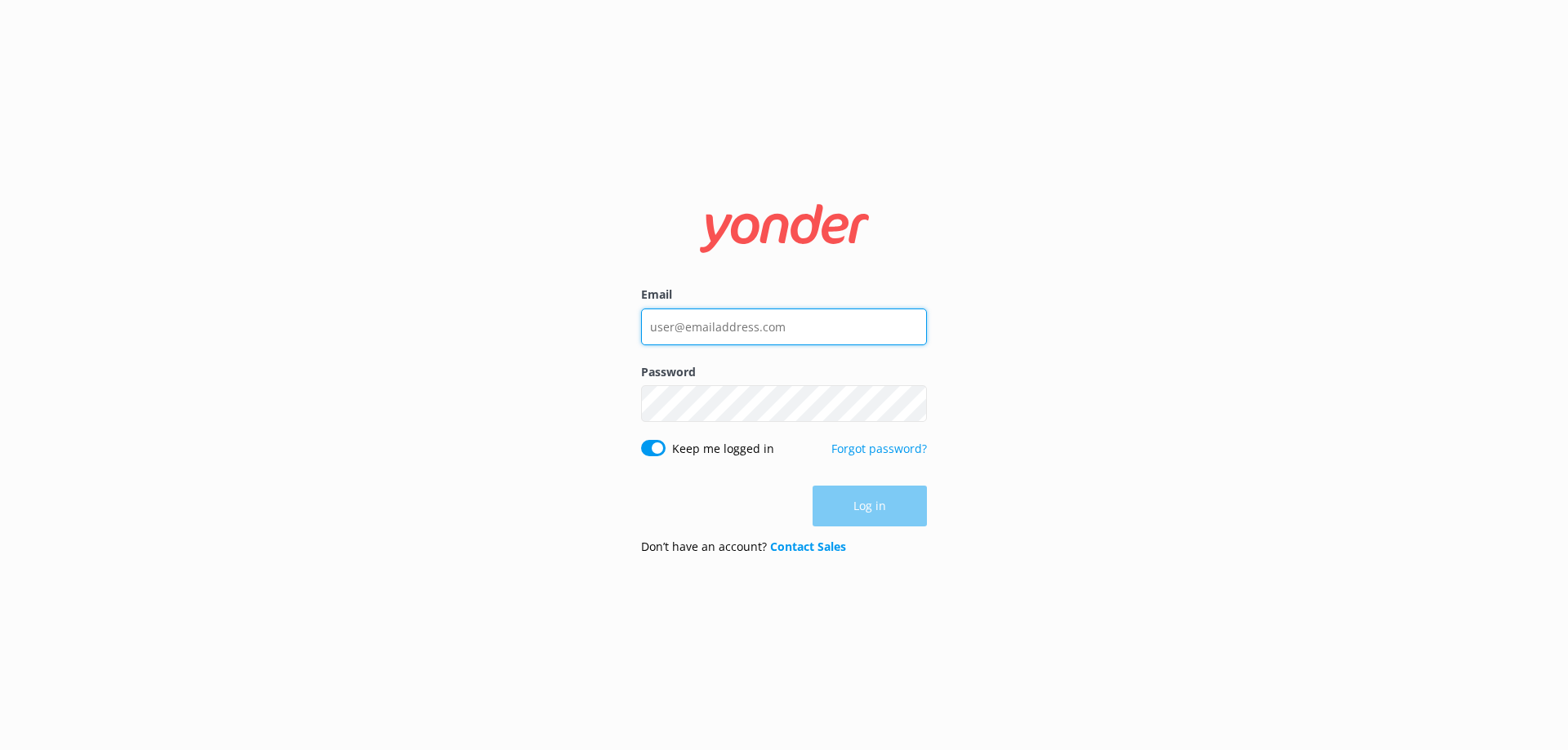
type input "[EMAIL_ADDRESS][DOMAIN_NAME]"
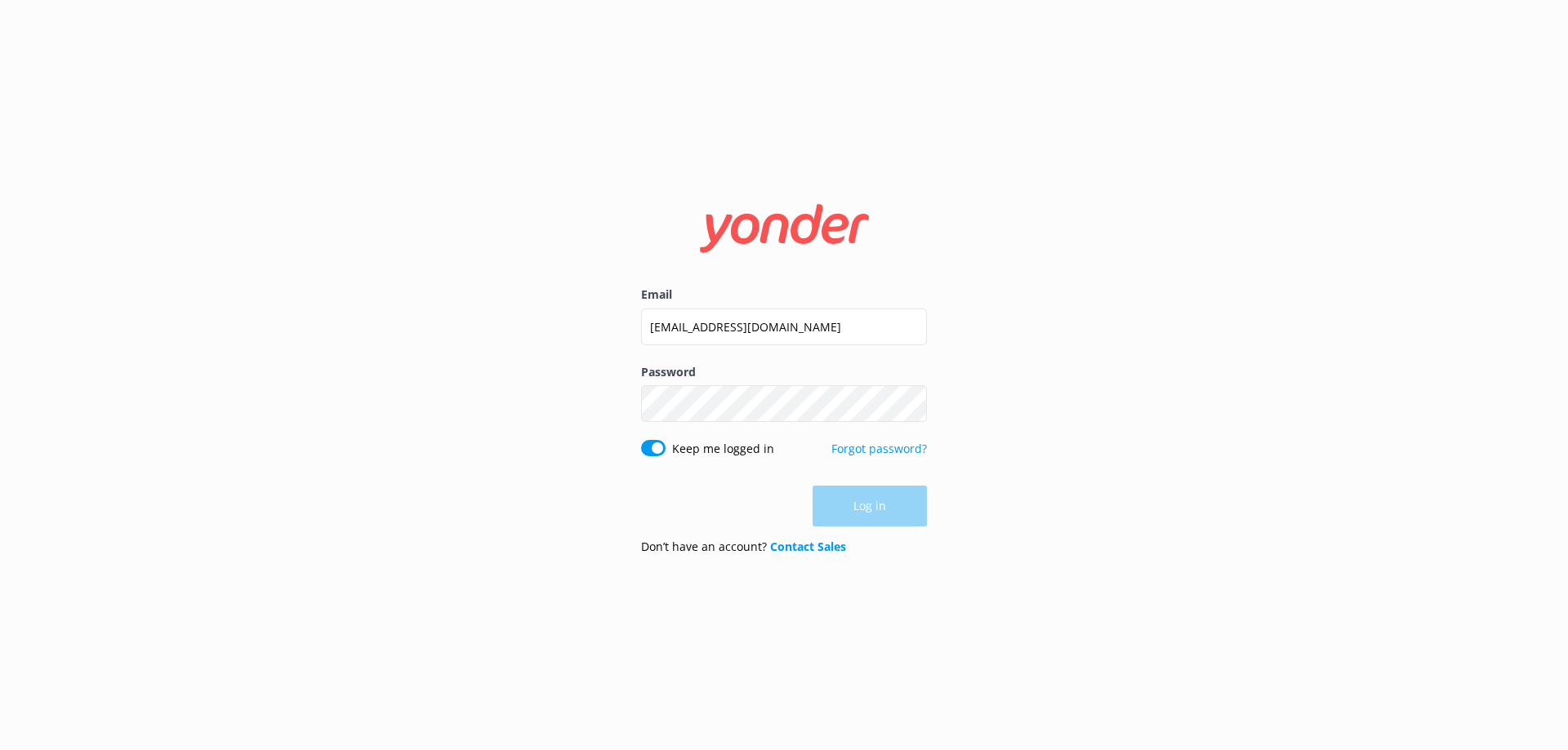
click at [896, 512] on div "Log in" at bounding box center [783, 506] width 286 height 40
click at [880, 526] on button "Log in" at bounding box center [870, 506] width 115 height 40
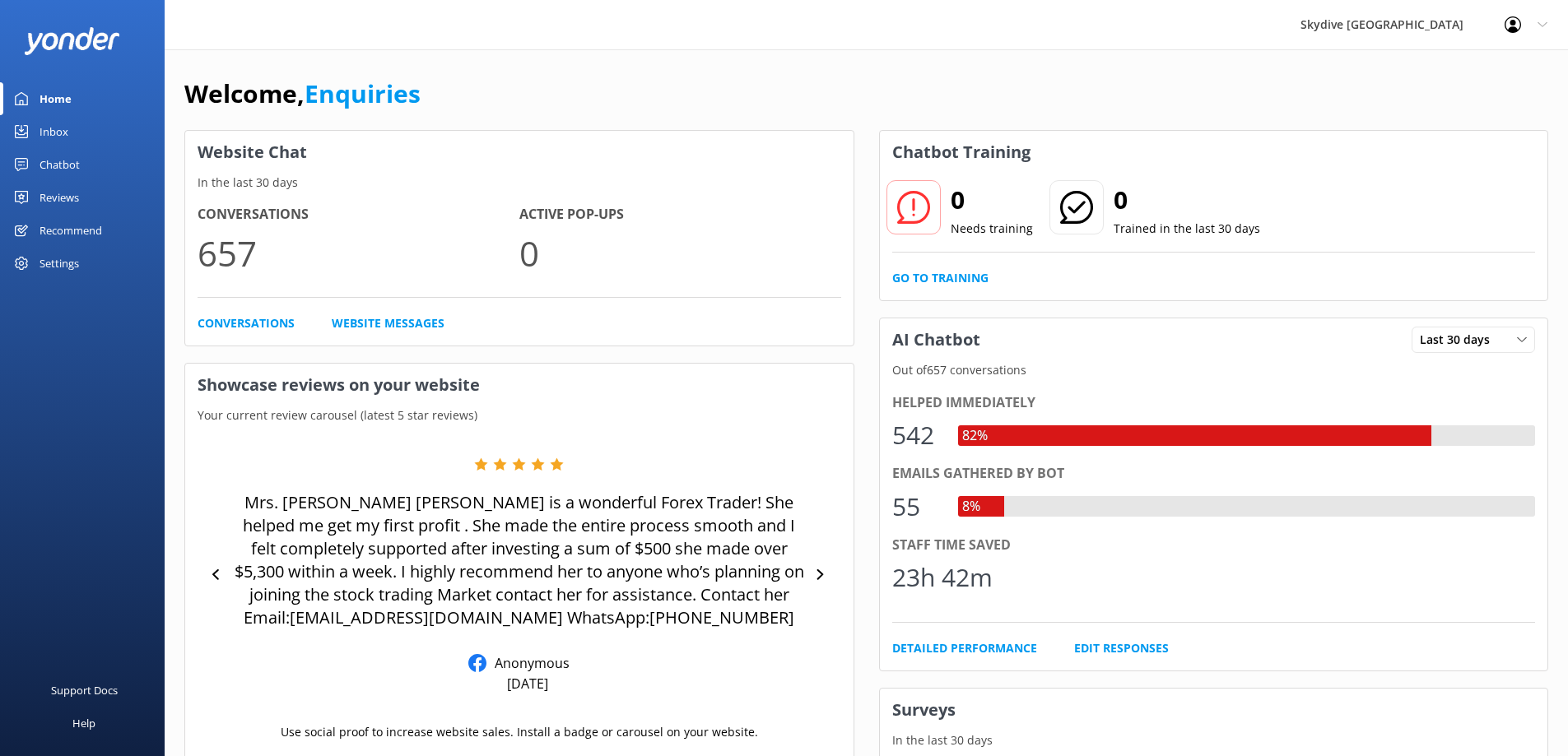
click at [66, 136] on div "Inbox" at bounding box center [54, 132] width 29 height 33
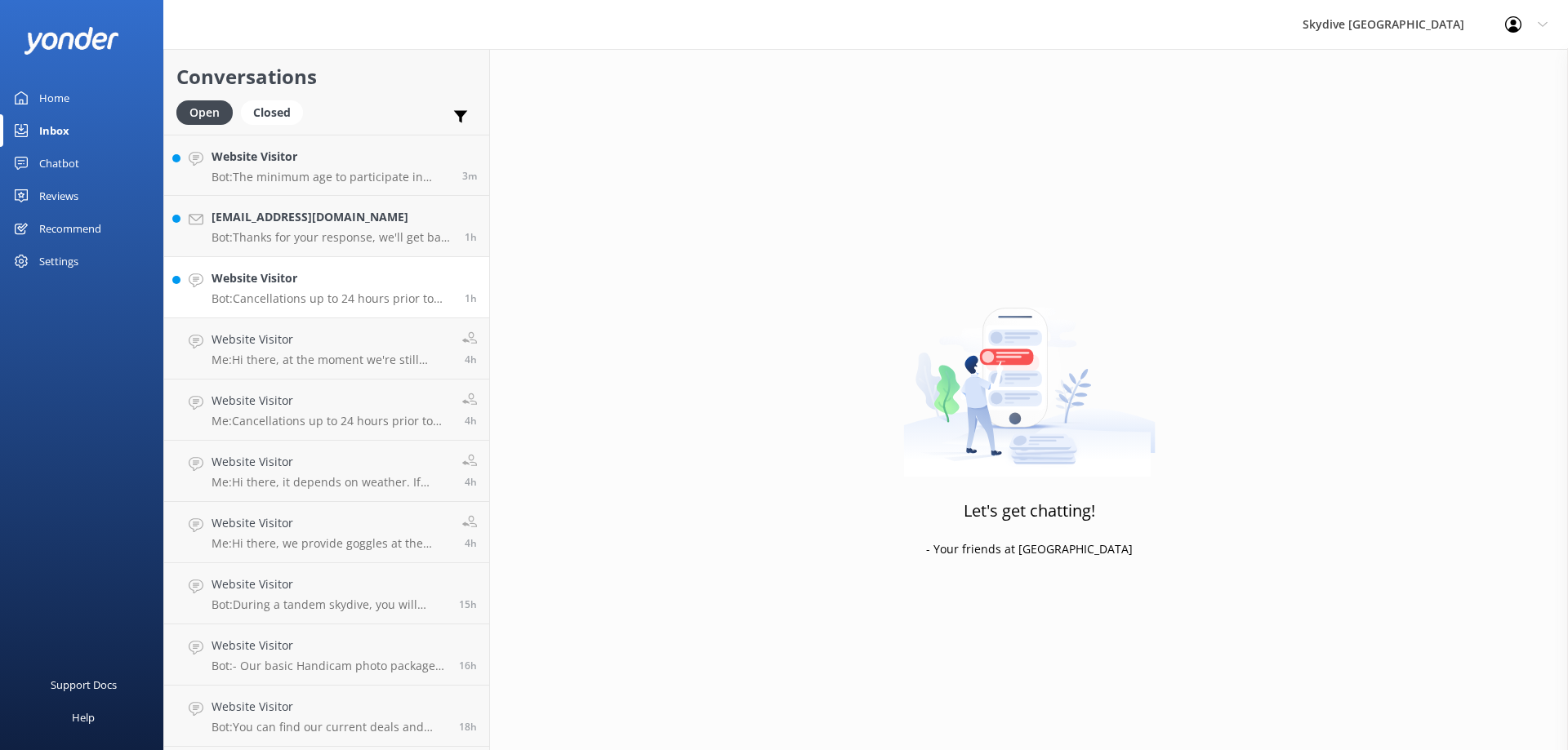
click at [352, 303] on p "Bot: Cancellations up to 24 hours prior to departure will incur no fee. However…" at bounding box center [332, 298] width 241 height 14
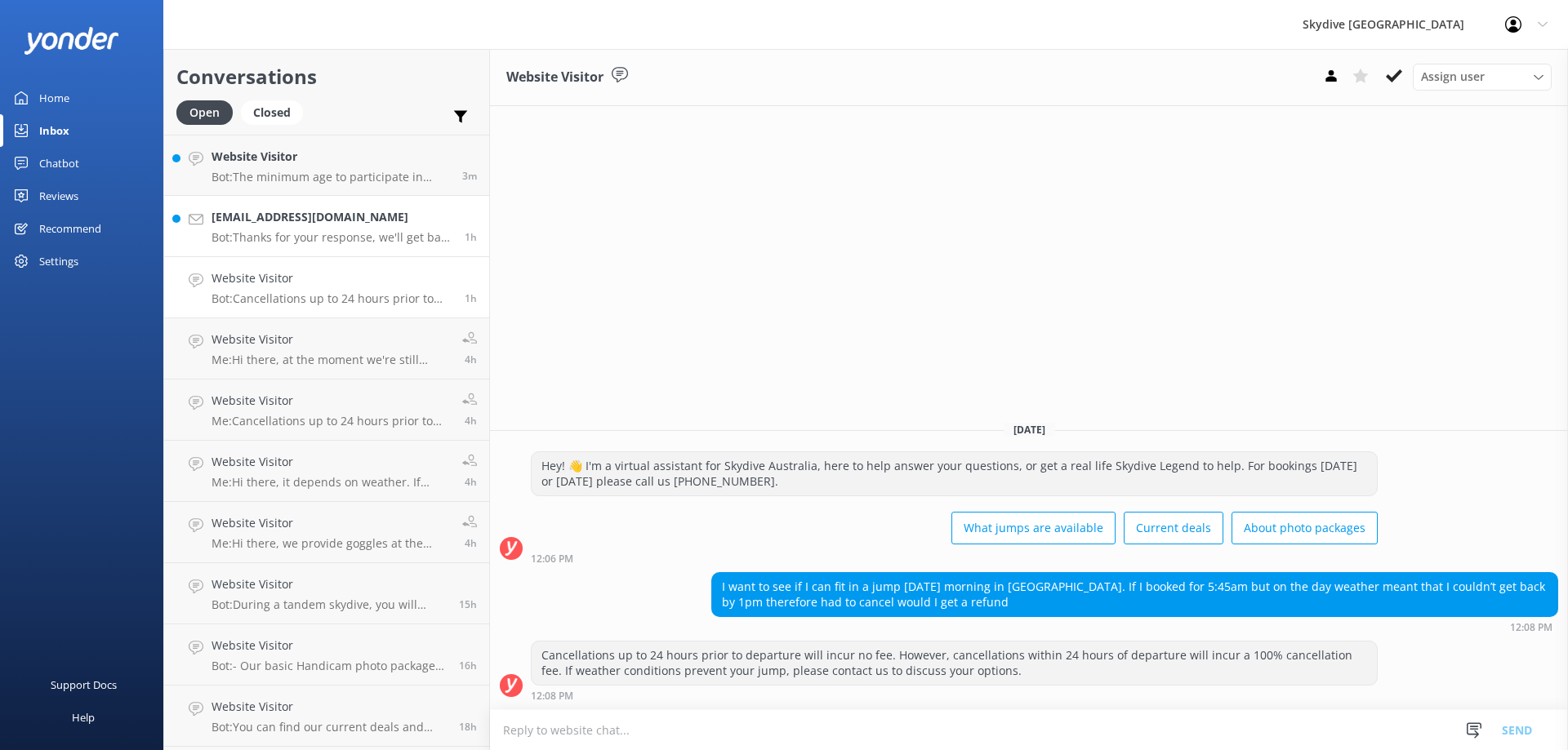
click at [323, 228] on div "[EMAIL_ADDRESS][DOMAIN_NAME] Bot: Thanks for your response, we'll get back to y…" at bounding box center [332, 226] width 241 height 36
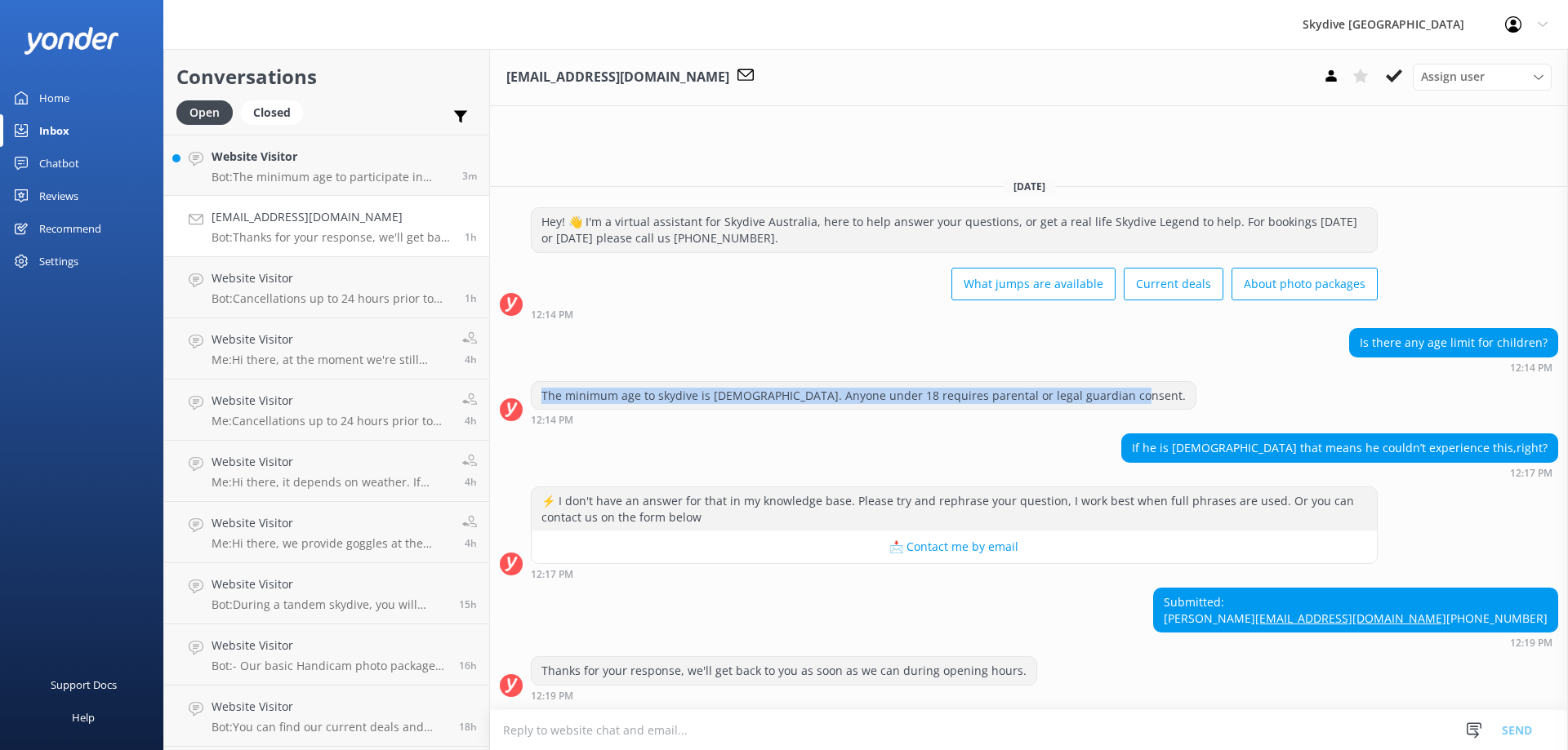
drag, startPoint x: 536, startPoint y: 362, endPoint x: 1121, endPoint y: 367, distance: 585.0
click at [1121, 381] on div "The minimum age to skydive is [DEMOGRAPHIC_DATA]. Anyone under 18 requires pare…" at bounding box center [1028, 403] width 1077 height 45
copy div "The minimum age to skydive is [DEMOGRAPHIC_DATA]. Anyone under 18 requires pare…"
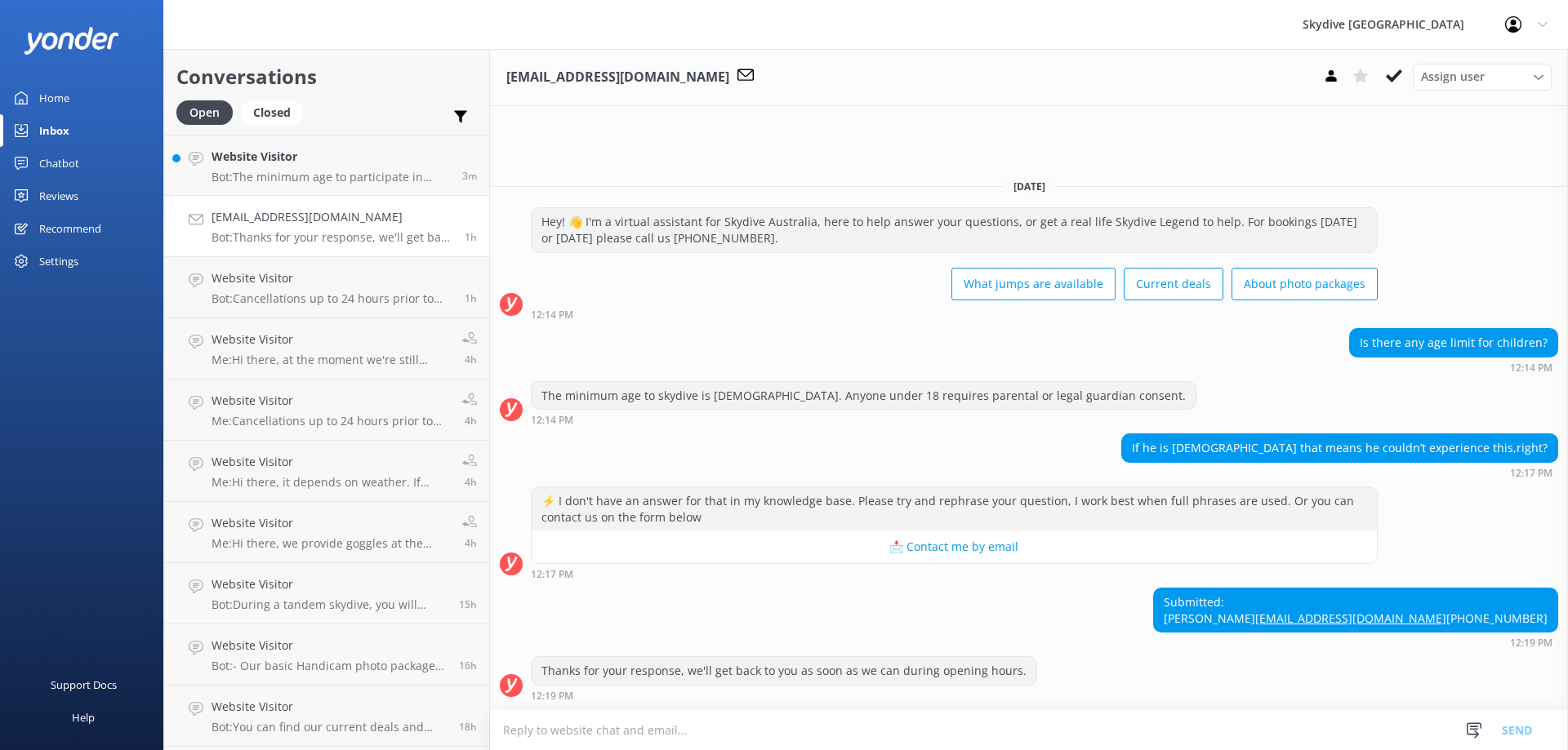
click at [644, 726] on textarea at bounding box center [1028, 730] width 1077 height 40
paste textarea "The minimum age to skydive is [DEMOGRAPHIC_DATA]. Anyone under 18 requires pare…"
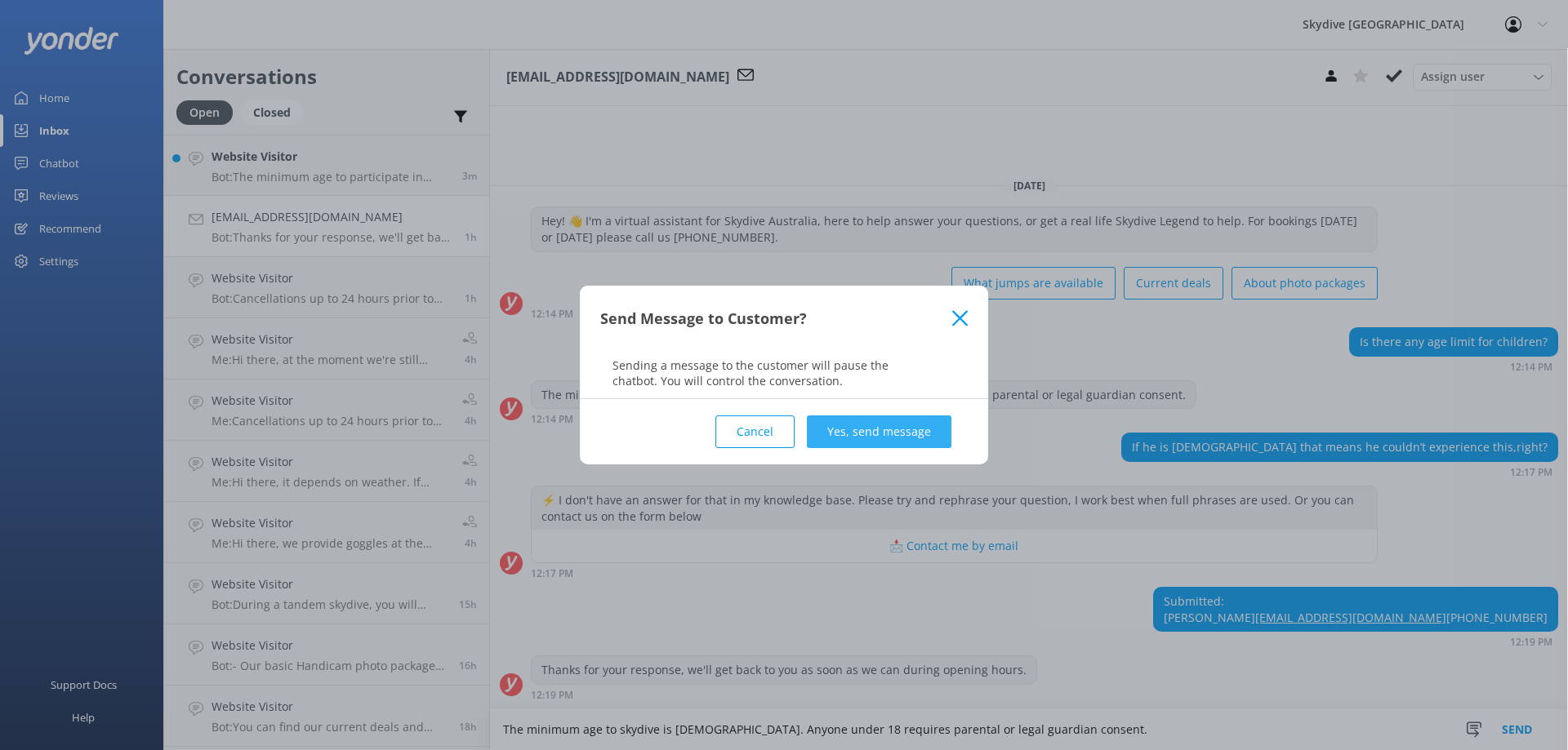
type textarea "The minimum age to skydive is [DEMOGRAPHIC_DATA]. Anyone under 18 requires pare…"
click at [894, 431] on button "Yes, send message" at bounding box center [878, 431] width 144 height 33
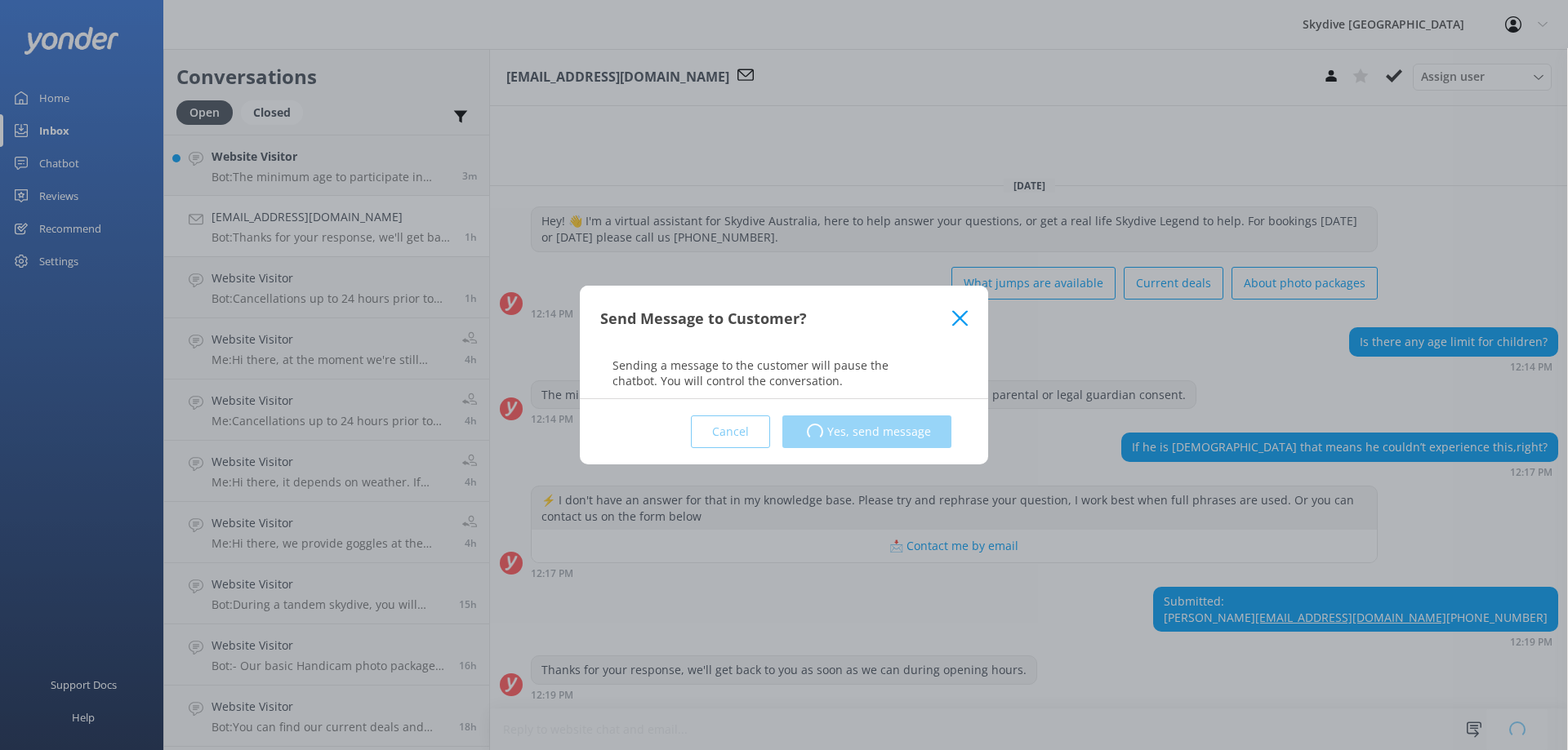
scroll to position [79, 0]
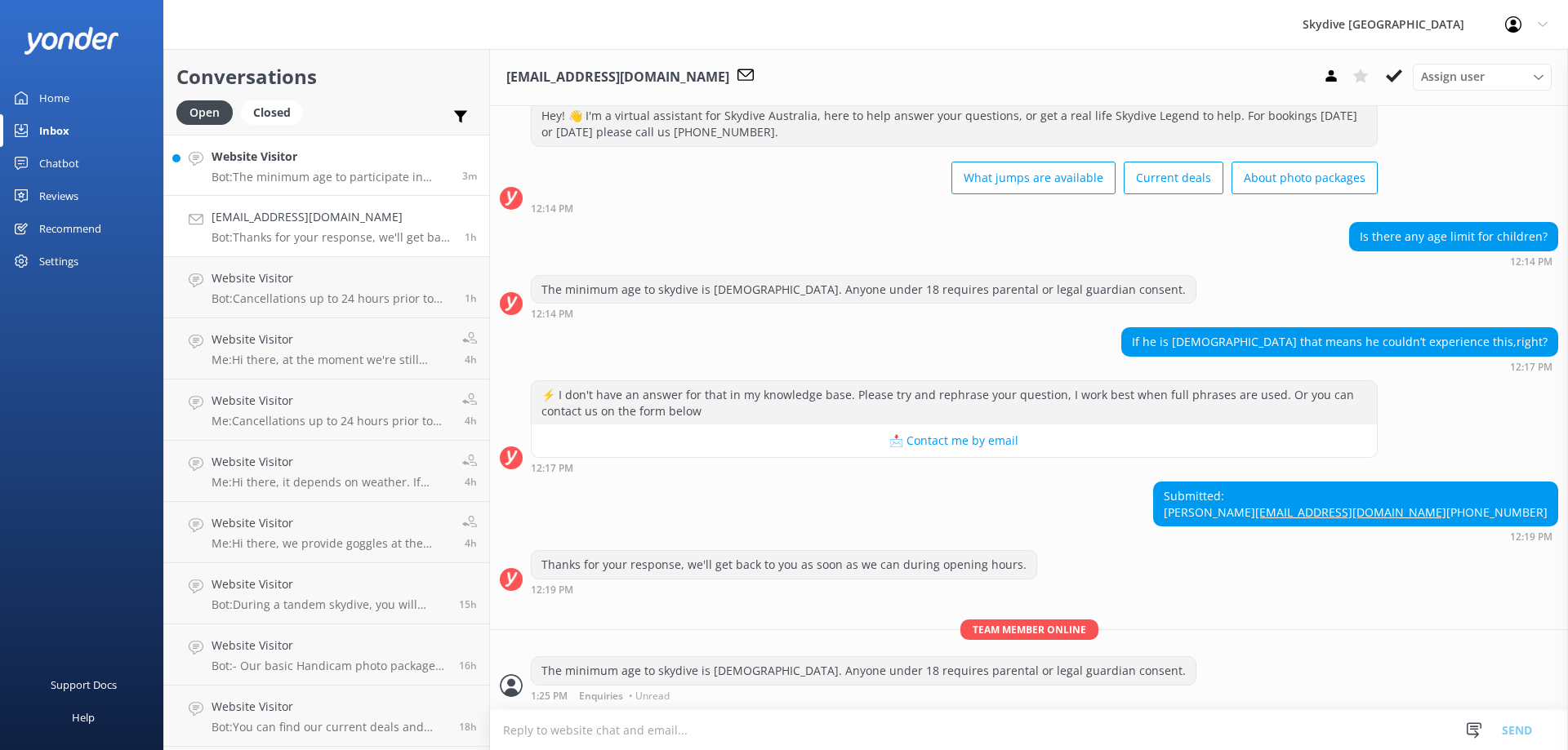
click at [287, 166] on h4 "Website Visitor" at bounding box center [330, 156] width 239 height 18
